Goal: Navigation & Orientation: Understand site structure

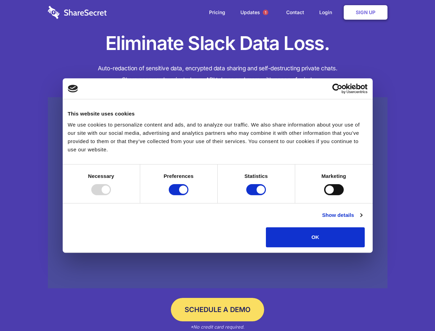
click at [111, 195] on div at bounding box center [101, 189] width 20 height 11
click at [189, 195] on input "Preferences" at bounding box center [179, 189] width 20 height 11
checkbox input "false"
click at [257, 195] on input "Statistics" at bounding box center [257, 189] width 20 height 11
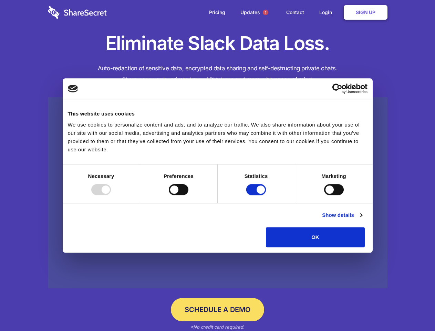
checkbox input "false"
click at [324, 195] on input "Marketing" at bounding box center [334, 189] width 20 height 11
checkbox input "true"
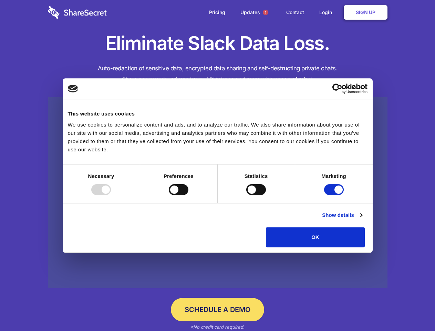
click at [362, 219] on link "Show details" at bounding box center [342, 215] width 40 height 8
